Goal: Task Accomplishment & Management: Use online tool/utility

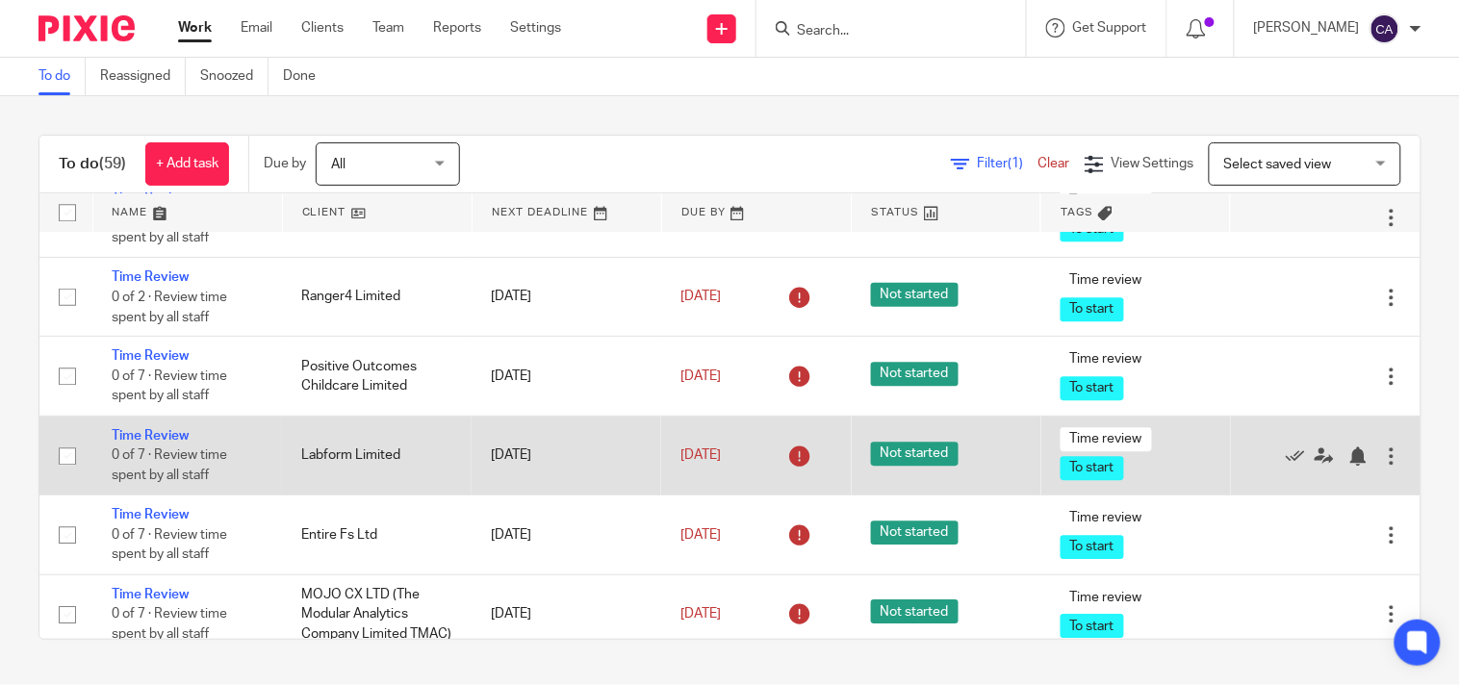
scroll to position [3101, 0]
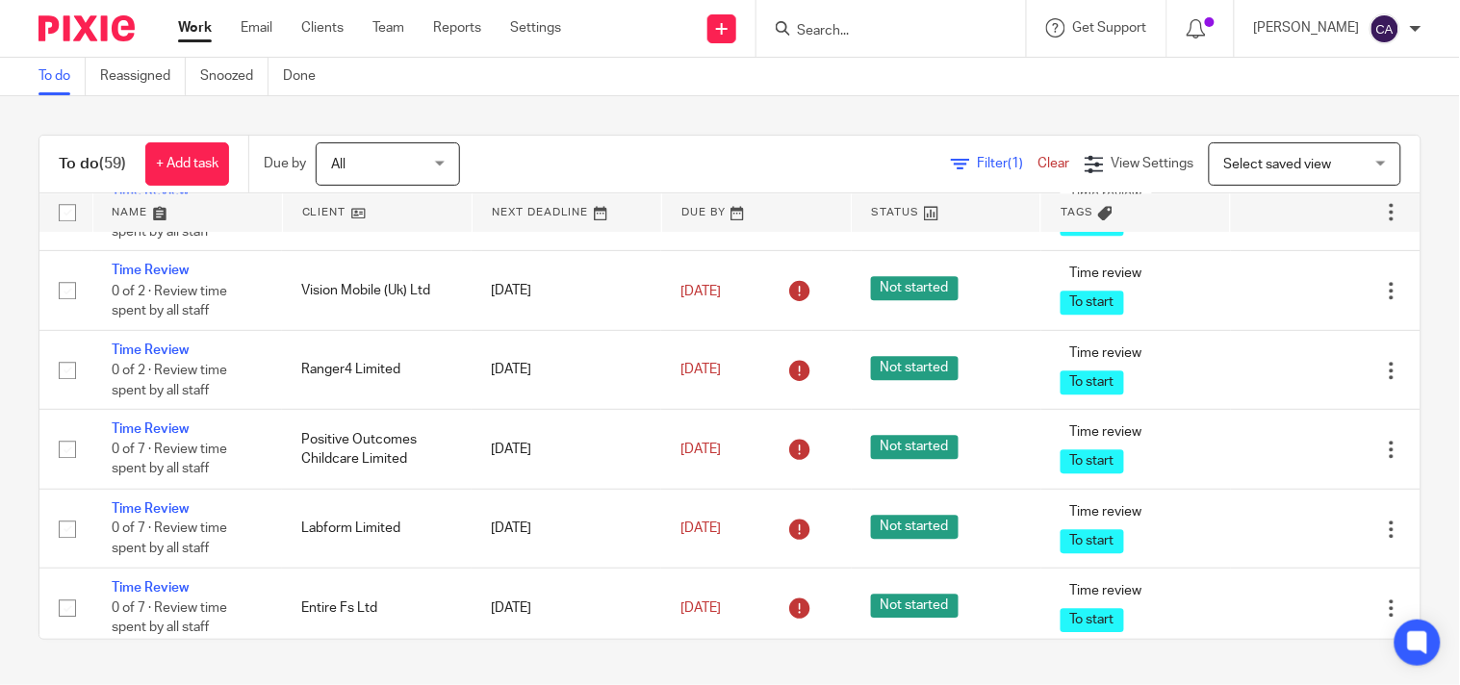
click at [150, 171] on td "Time Review 0 of 7 · Review time spent by all staff" at bounding box center [187, 131] width 190 height 79
click at [147, 118] on link "Time Review" at bounding box center [150, 111] width 77 height 13
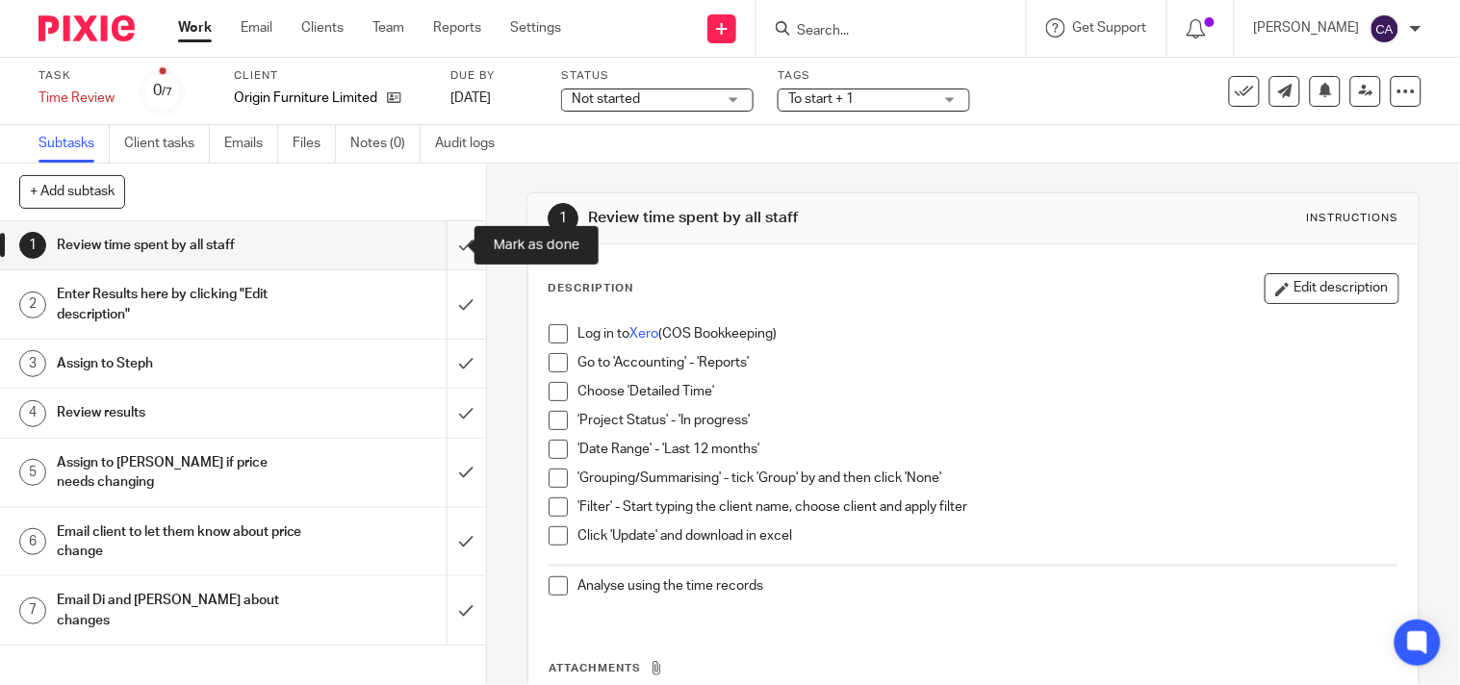
click at [448, 243] on input "submit" at bounding box center [243, 245] width 486 height 48
